Goal: Transaction & Acquisition: Purchase product/service

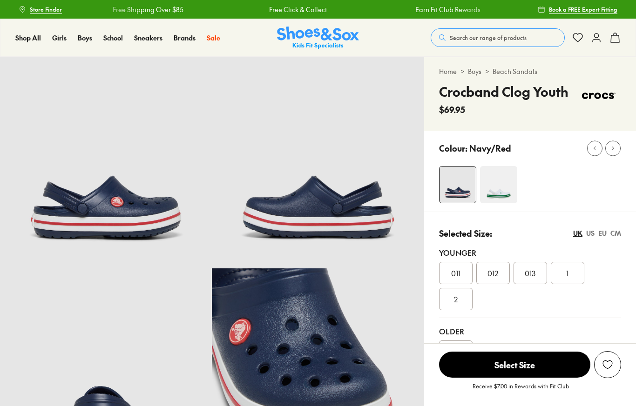
select select "*"
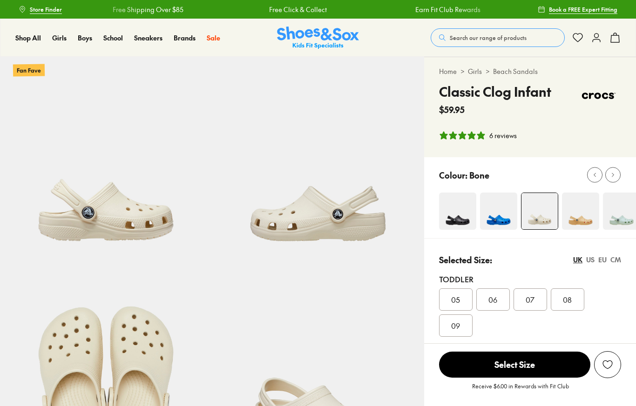
select select "*"
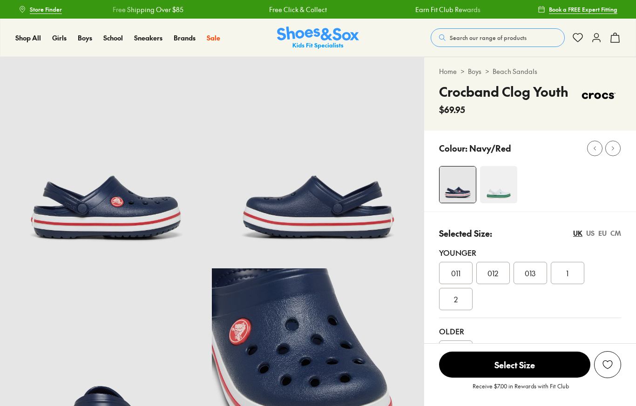
select select "*"
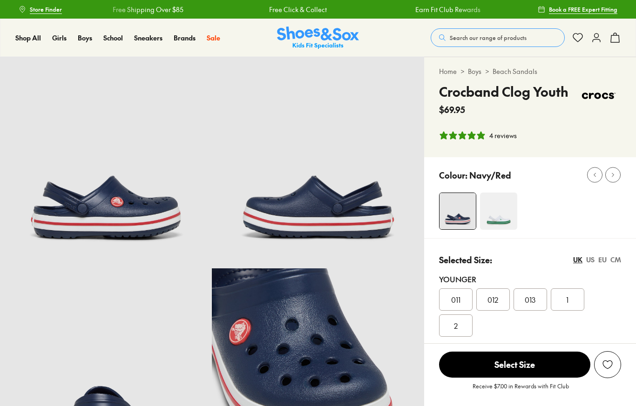
scroll to position [630, 0]
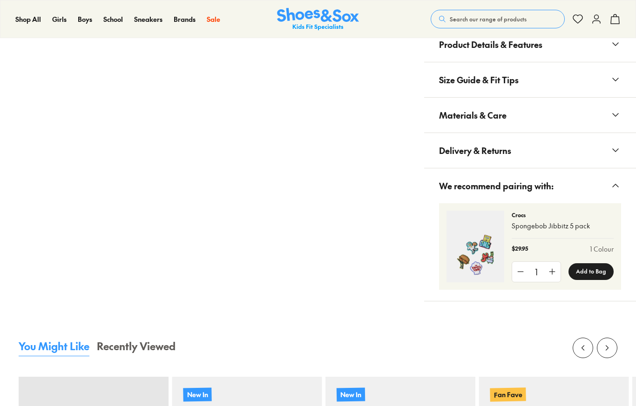
select select "*"
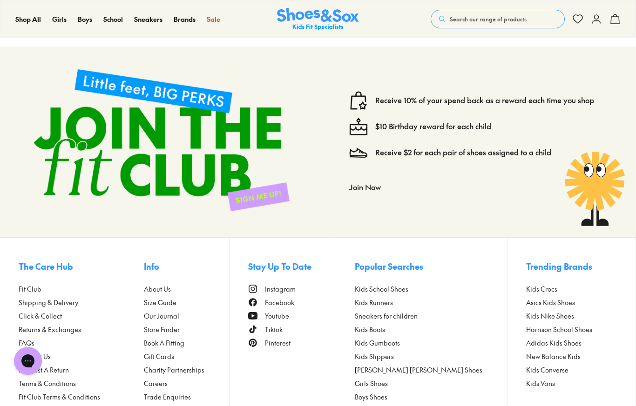
scroll to position [1843, 0]
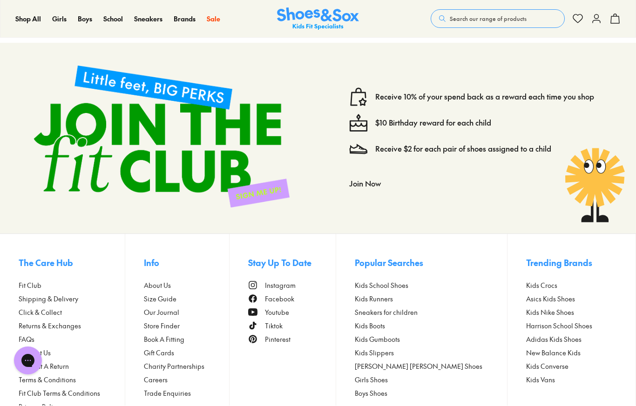
click at [37, 284] on span "Fit Club" at bounding box center [30, 286] width 23 height 10
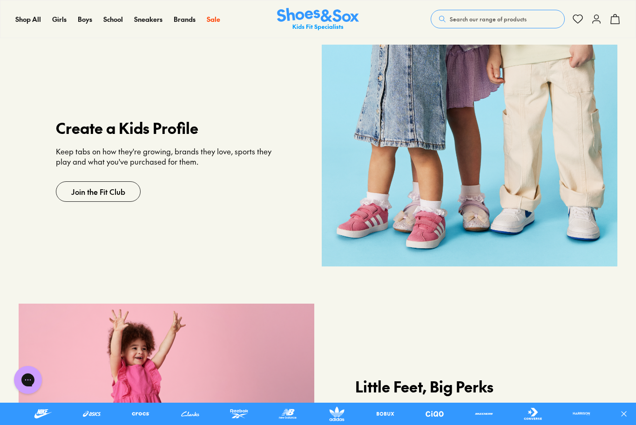
scroll to position [621, 0]
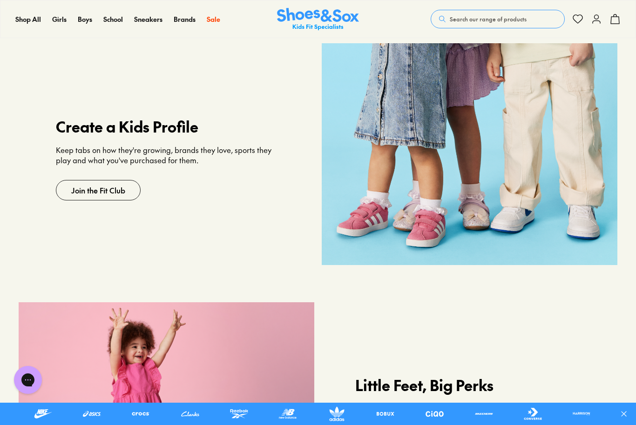
click at [117, 192] on link "Join the Fit Club" at bounding box center [98, 190] width 85 height 20
click at [67, 192] on link "Join the Fit Club" at bounding box center [98, 190] width 85 height 20
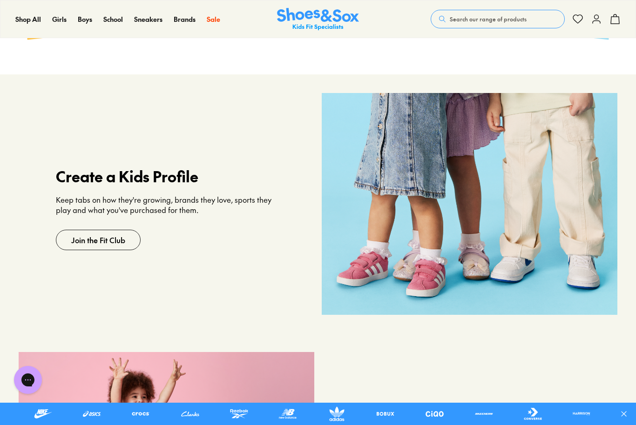
scroll to position [569, 0]
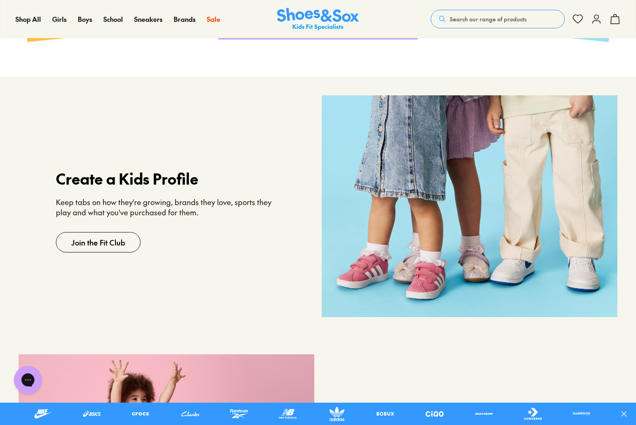
click at [116, 242] on link "Join the Fit Club" at bounding box center [98, 242] width 85 height 20
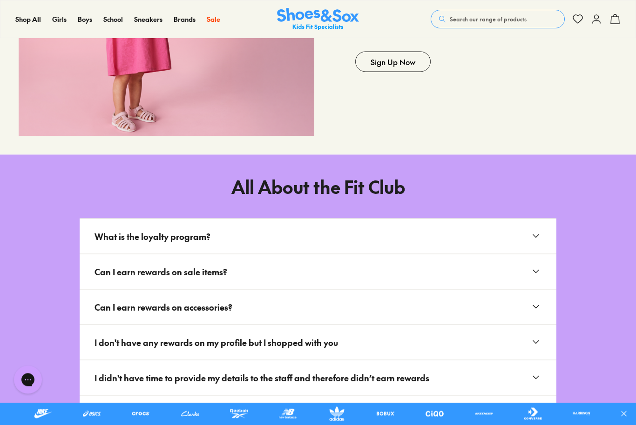
scroll to position [1088, 0]
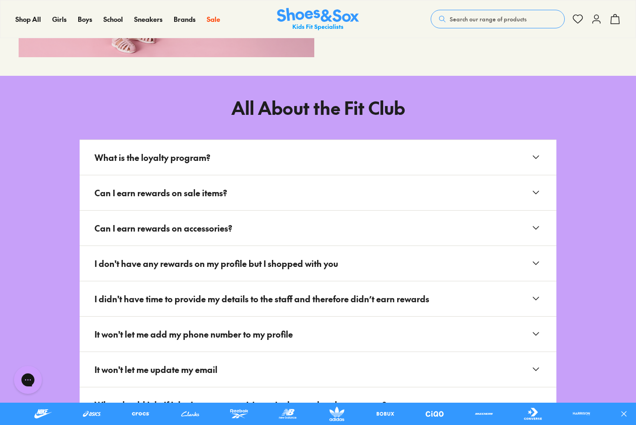
click at [538, 196] on icon at bounding box center [535, 192] width 11 height 11
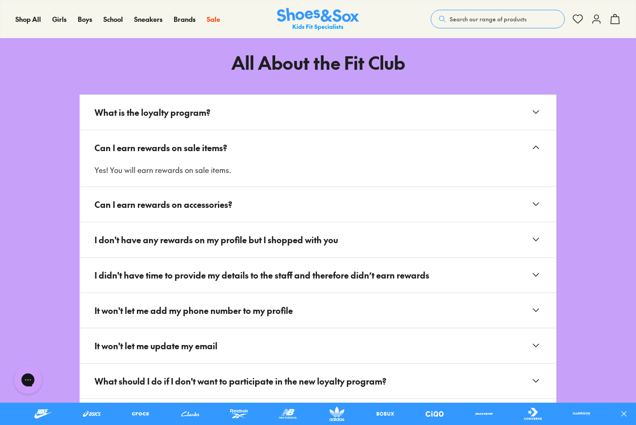
scroll to position [1134, 0]
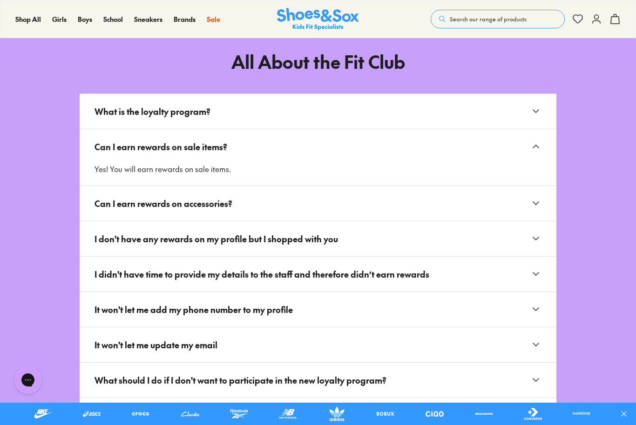
click at [536, 208] on icon at bounding box center [535, 203] width 11 height 11
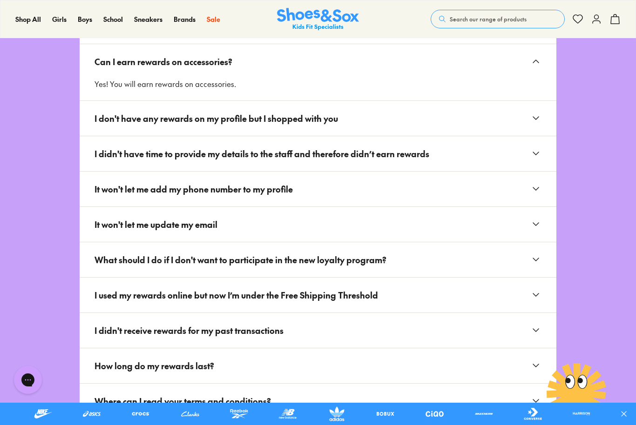
scroll to position [1278, 0]
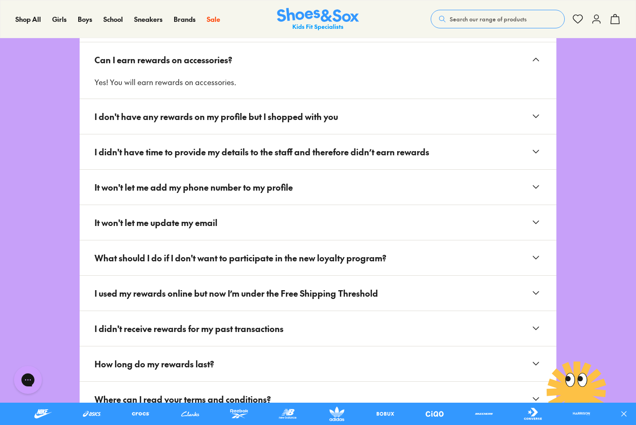
click at [537, 120] on icon at bounding box center [535, 116] width 11 height 11
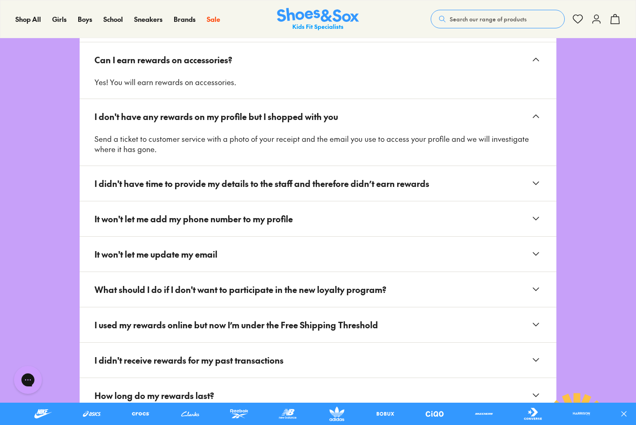
click at [536, 185] on icon at bounding box center [535, 183] width 11 height 11
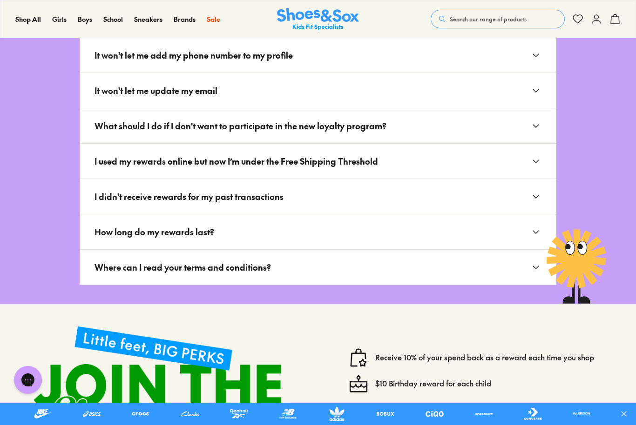
scroll to position [1476, 0]
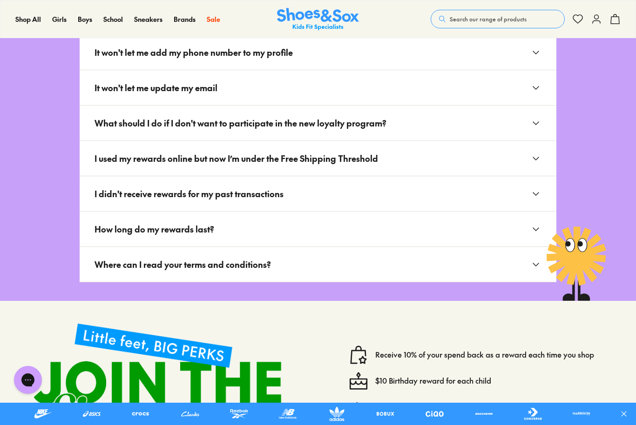
click at [539, 230] on icon at bounding box center [535, 229] width 11 height 11
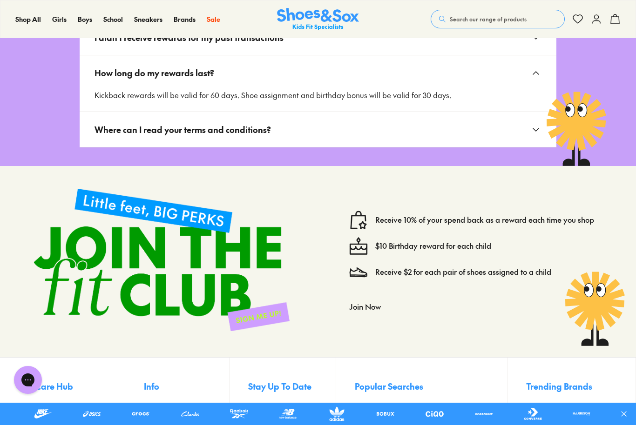
scroll to position [1633, 0]
